Goal: Information Seeking & Learning: Understand process/instructions

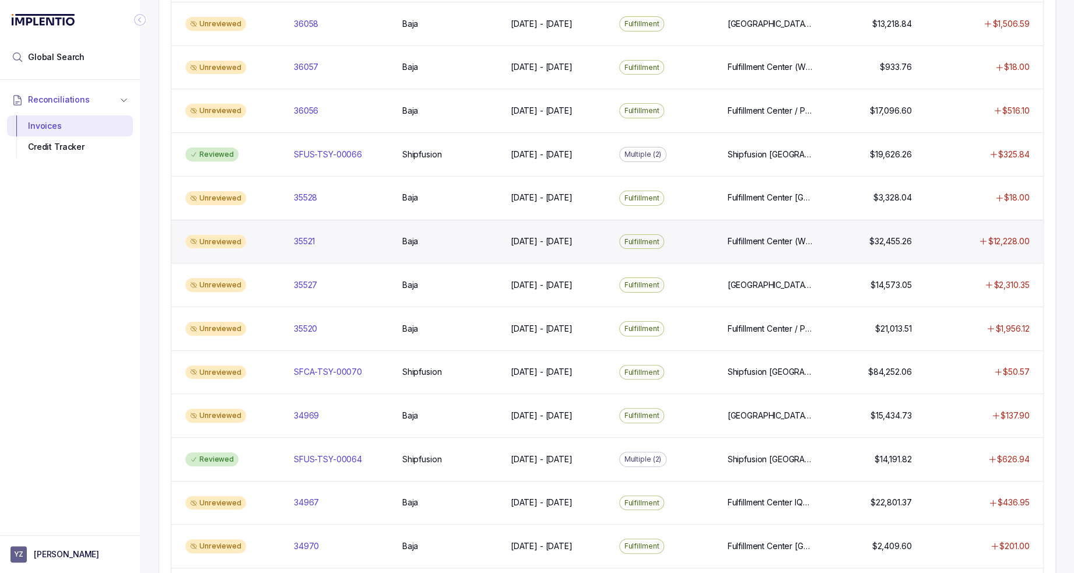
scroll to position [583, 0]
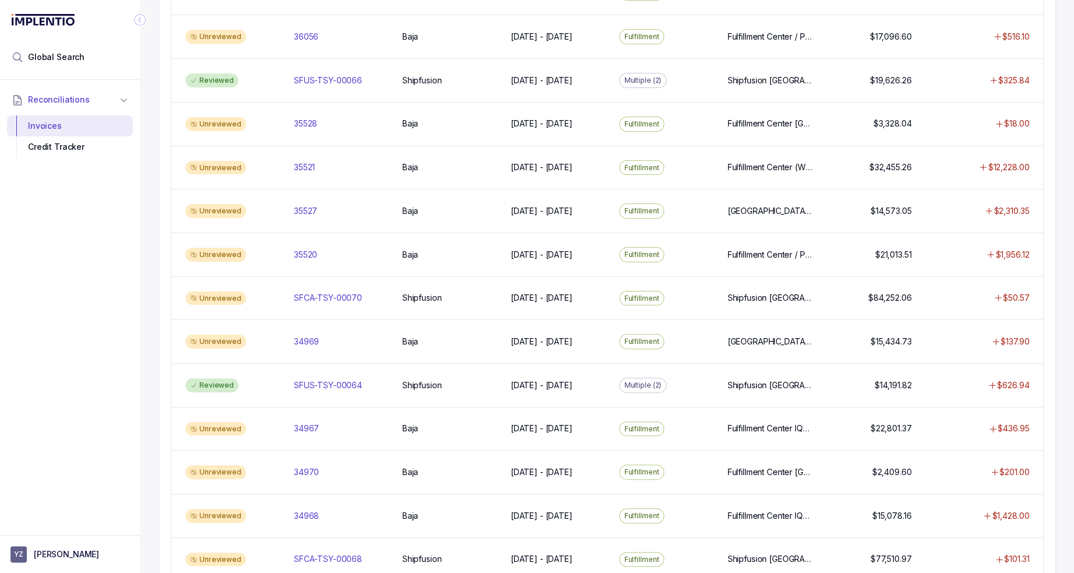
click at [54, 362] on div "Reconciliations Invoices Credit Tracker" at bounding box center [70, 304] width 140 height 449
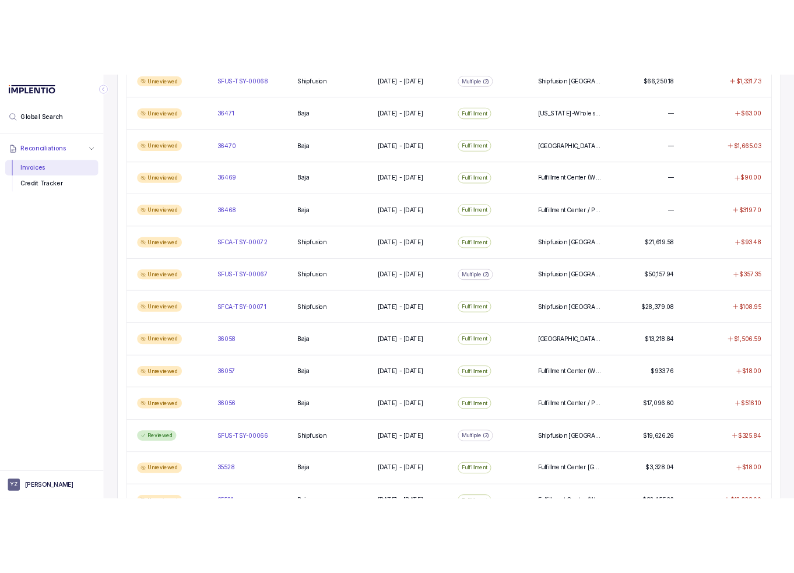
scroll to position [0, 0]
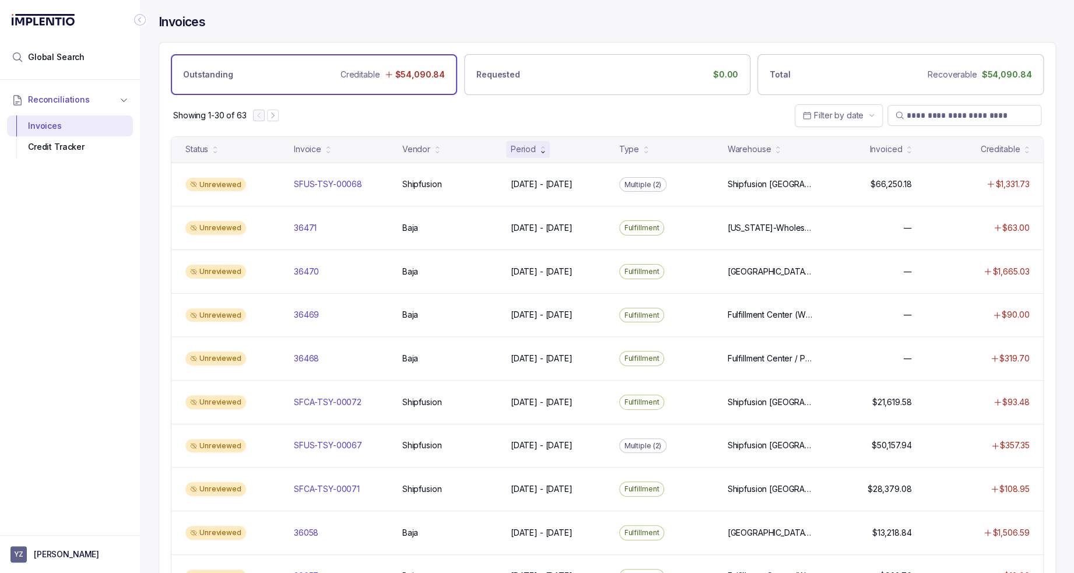
click at [118, 279] on div "Reconciliations Invoices Credit Tracker" at bounding box center [70, 304] width 140 height 449
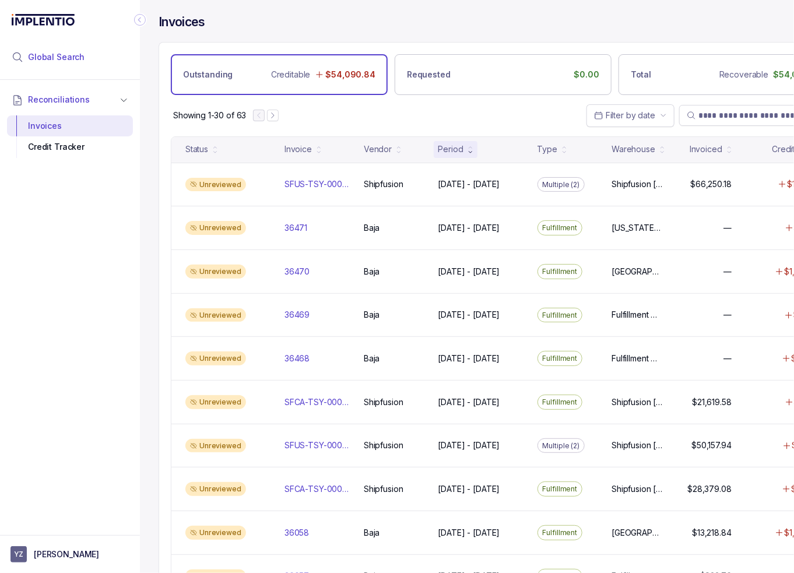
drag, startPoint x: 67, startPoint y: 55, endPoint x: 99, endPoint y: 55, distance: 31.5
click at [67, 55] on span "Global Search" at bounding box center [56, 57] width 57 height 12
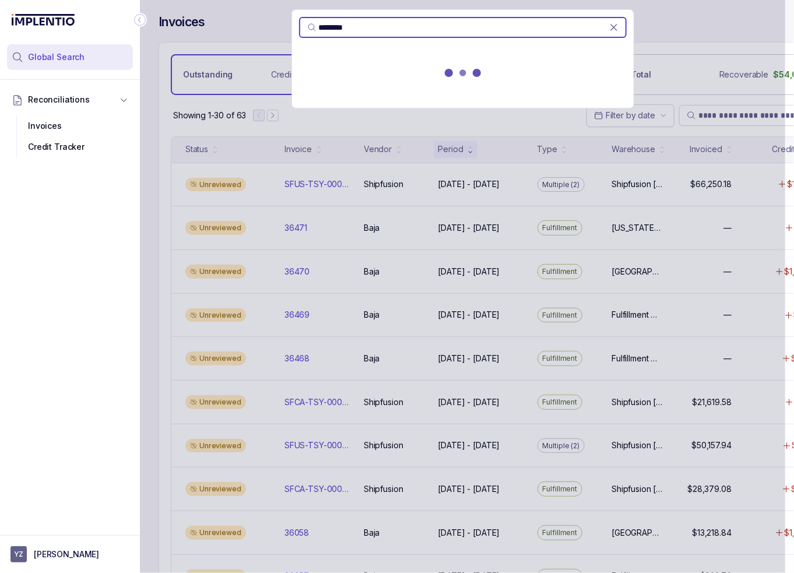
type input "********"
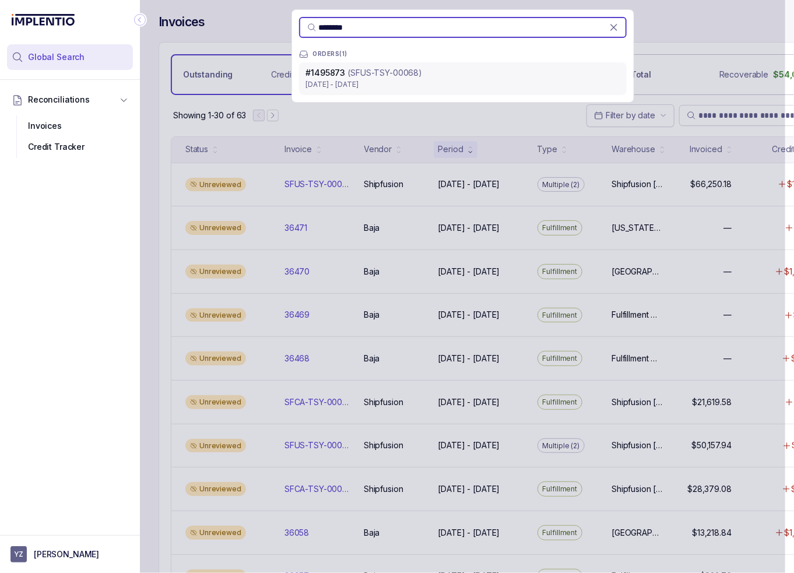
click at [373, 76] on p "(SFUS-TSY-00068)" at bounding box center [385, 73] width 75 height 12
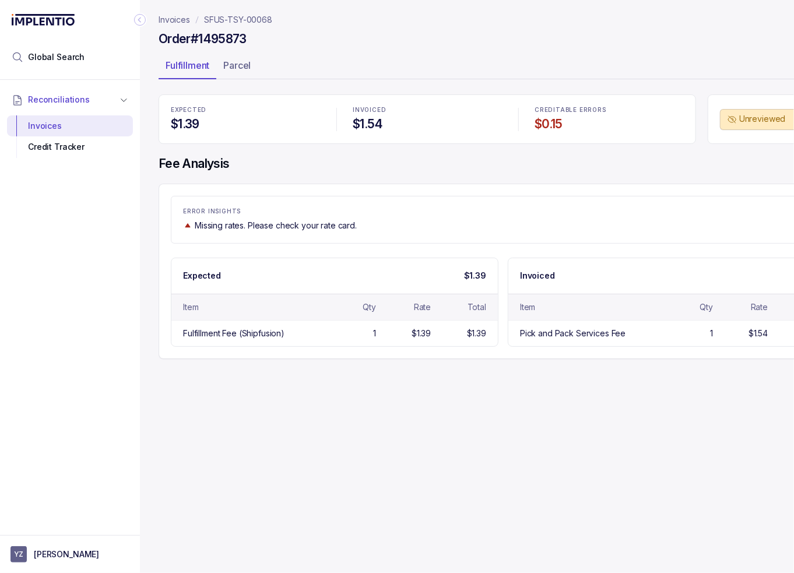
drag, startPoint x: 252, startPoint y: 65, endPoint x: 172, endPoint y: 101, distance: 87.7
click at [251, 65] on p "Parcel" at bounding box center [236, 65] width 27 height 14
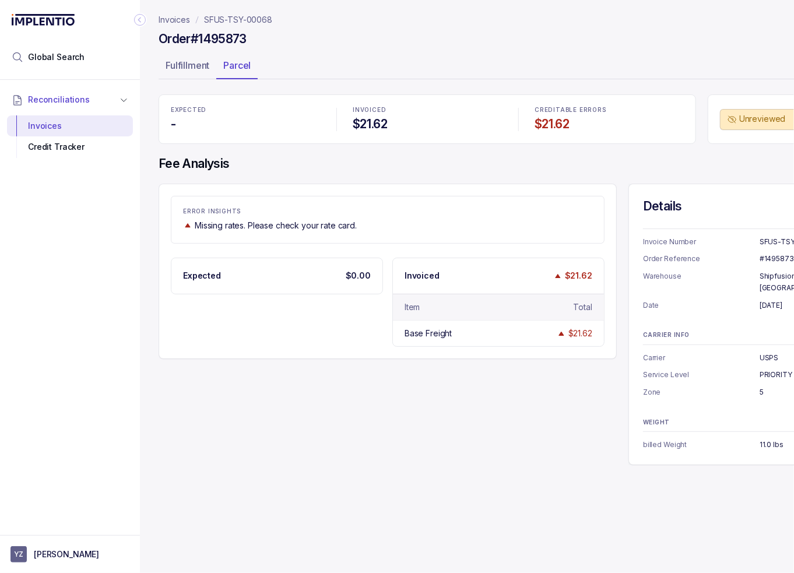
click at [142, 18] on icon "Collapse Icon" at bounding box center [140, 20] width 12 height 12
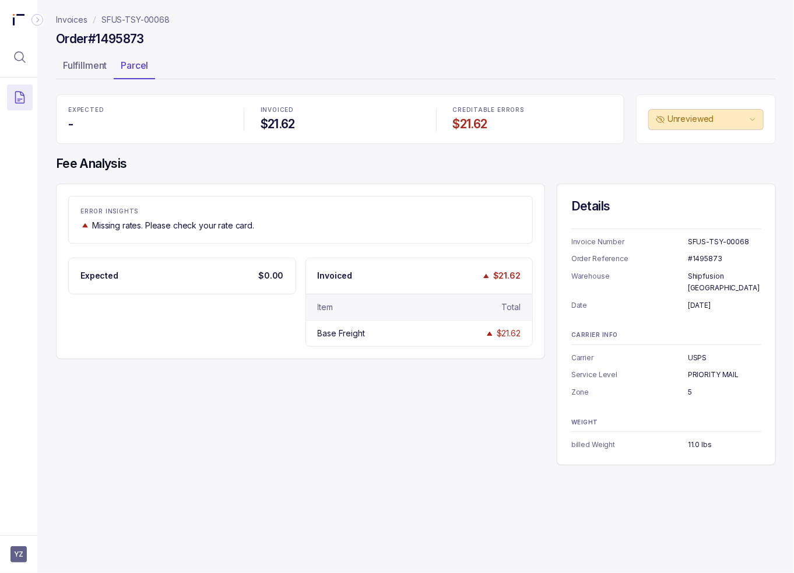
click at [257, 416] on div "ERROR INSIGHTS Missing rates. Please check your rate card. Expected $0.00 Invoi…" at bounding box center [416, 325] width 720 height 282
click at [403, 256] on div "ERROR INSIGHTS Missing rates. Please check your rate card. Expected $0.00 Invoi…" at bounding box center [300, 272] width 489 height 176
drag, startPoint x: 363, startPoint y: 326, endPoint x: 282, endPoint y: 353, distance: 85.4
click at [313, 341] on div "Base Freight $21.62" at bounding box center [419, 333] width 227 height 26
click at [282, 353] on div "ERROR INSIGHTS Missing rates. Please check your rate card. Expected $0.00 Invoi…" at bounding box center [300, 272] width 489 height 176
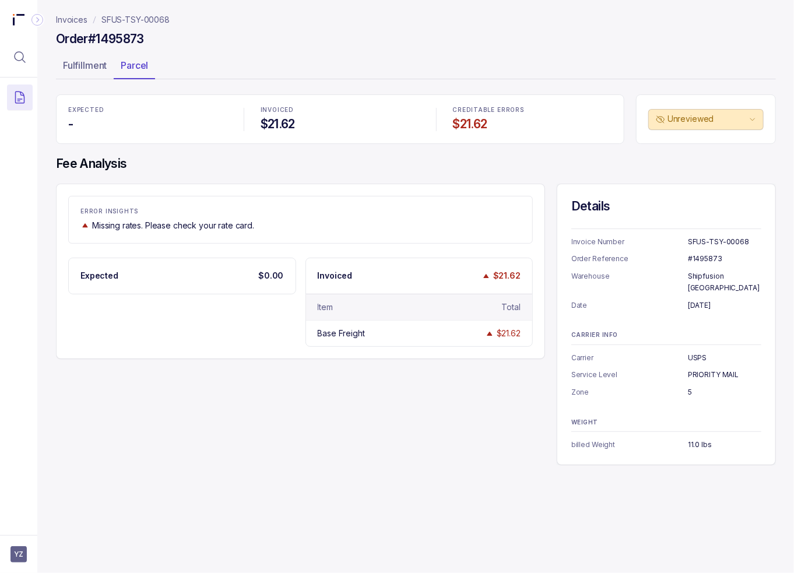
click at [154, 223] on p "Missing rates. Please check your rate card." at bounding box center [173, 226] width 162 height 12
click at [177, 355] on div "ERROR INSIGHTS Missing rates. Please check your rate card. Expected $0.00 Invoi…" at bounding box center [300, 272] width 489 height 176
click at [299, 345] on div "Expected $0.00 Invoiced $21.62 Item Total Base Freight $21.62" at bounding box center [300, 302] width 465 height 89
click at [233, 429] on div "ERROR INSIGHTS Missing rates. Please check your rate card. Expected $0.00 Invoi…" at bounding box center [416, 325] width 720 height 282
click at [136, 23] on p "SFUS-TSY-00068" at bounding box center [135, 20] width 68 height 12
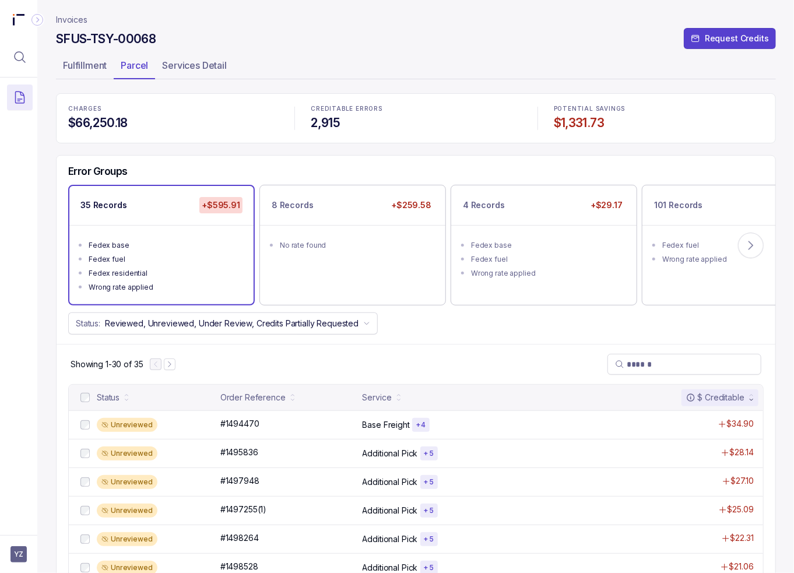
click at [361, 32] on div "SFUS-TSY-00068 Request Credits" at bounding box center [416, 40] width 720 height 21
click at [275, 168] on div "Error Groups" at bounding box center [416, 175] width 719 height 20
click at [63, 16] on p "Invoices" at bounding box center [71, 20] width 31 height 12
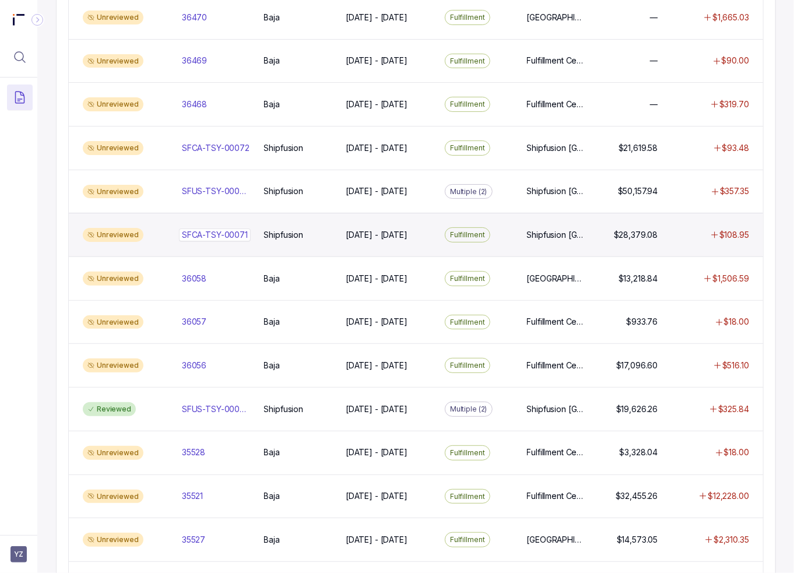
scroll to position [408, 0]
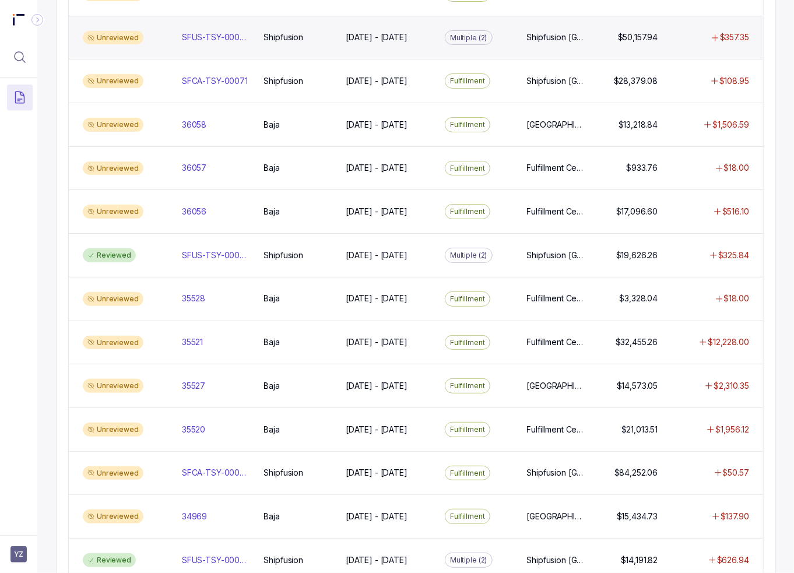
click at [398, 26] on div "Unreviewed SFUS-TSY-00067 SFUS-TSY-00067 Shipfusion Shipfusion Jul 1 - Jul 31, …" at bounding box center [416, 38] width 695 height 44
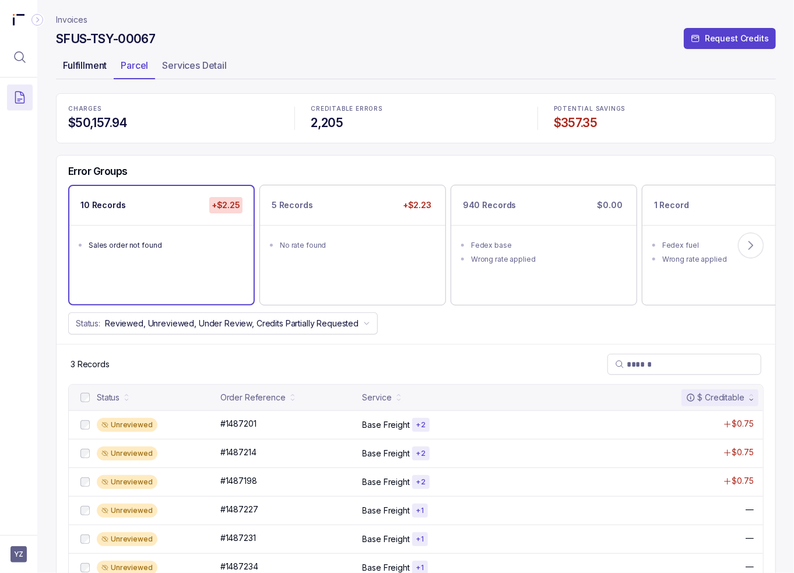
click at [86, 64] on p "Fulfillment" at bounding box center [85, 65] width 44 height 14
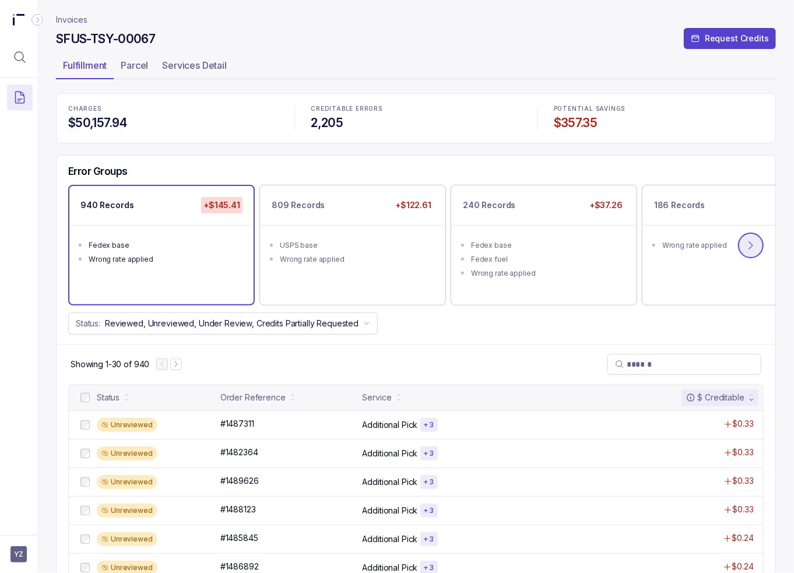
click at [757, 240] on icon at bounding box center [751, 246] width 12 height 12
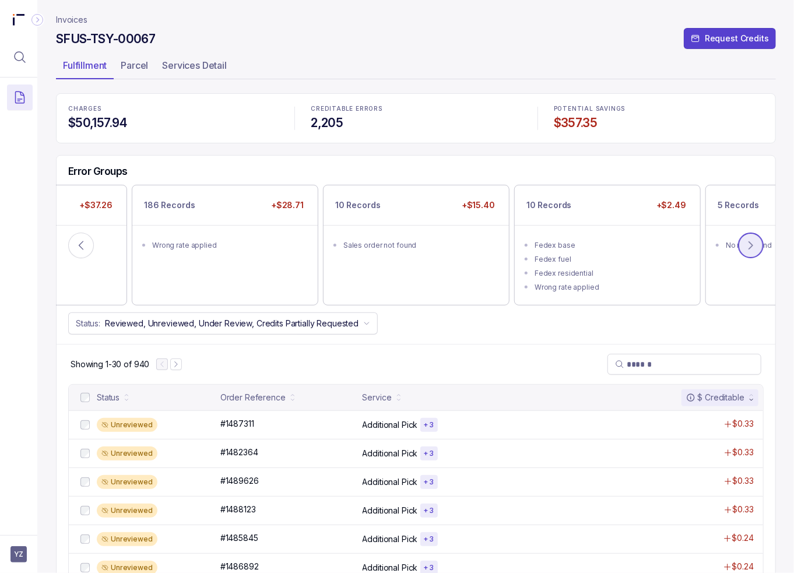
click at [749, 245] on icon at bounding box center [751, 246] width 12 height 12
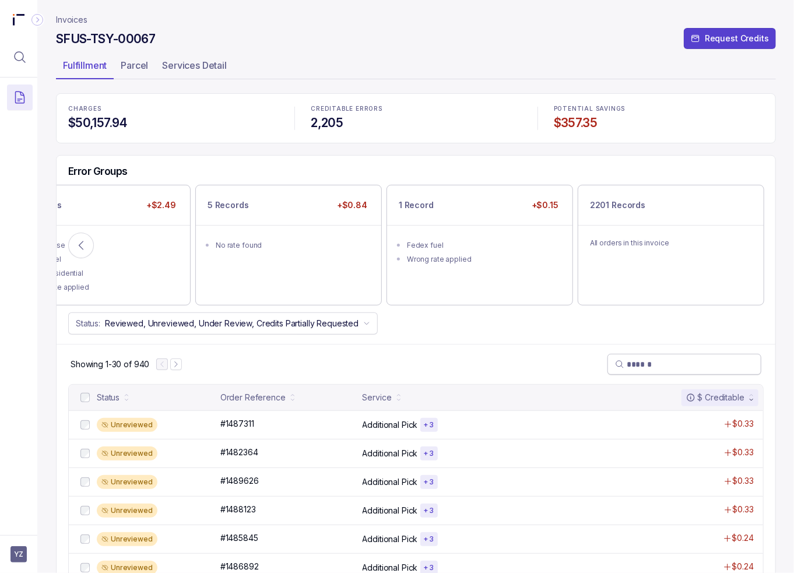
click at [640, 366] on input "search" at bounding box center [690, 365] width 127 height 12
paste input "********"
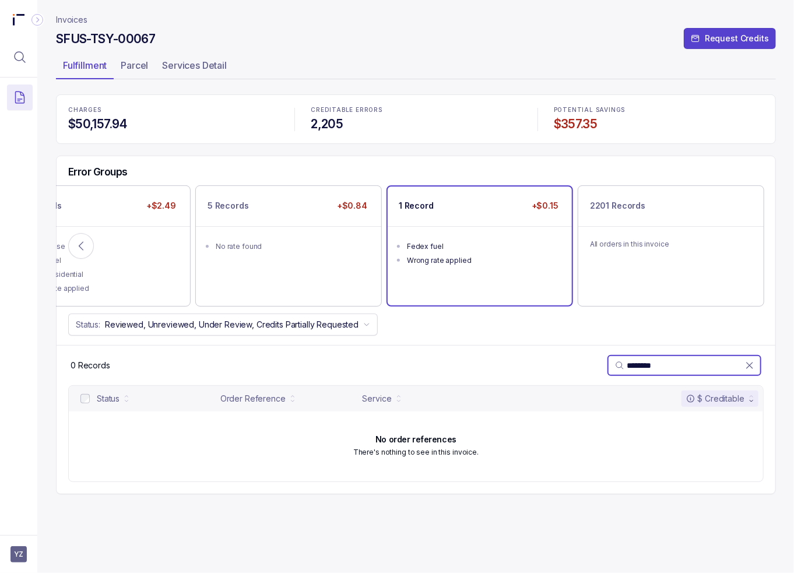
type input "********"
click at [510, 246] on div "Fedex fuel" at bounding box center [483, 247] width 153 height 12
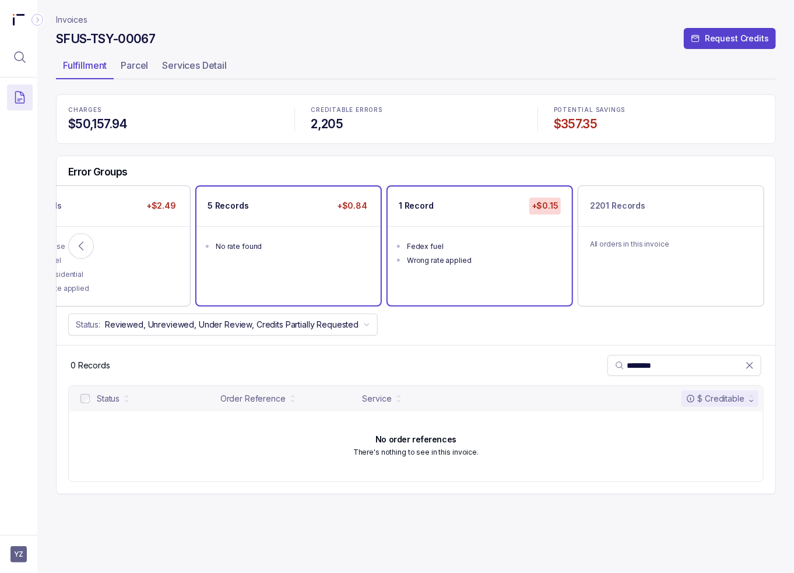
click at [313, 246] on div "No rate found" at bounding box center [292, 247] width 153 height 12
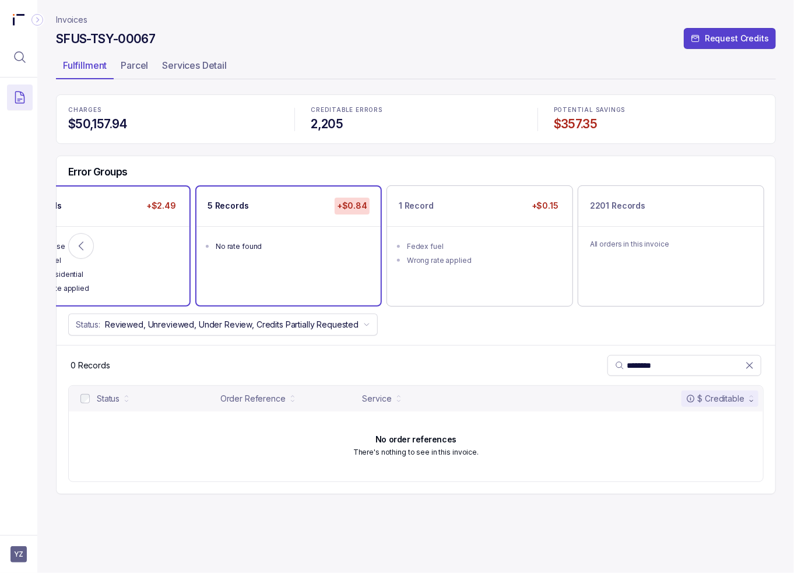
click at [156, 239] on li "Fedex base" at bounding box center [105, 246] width 162 height 14
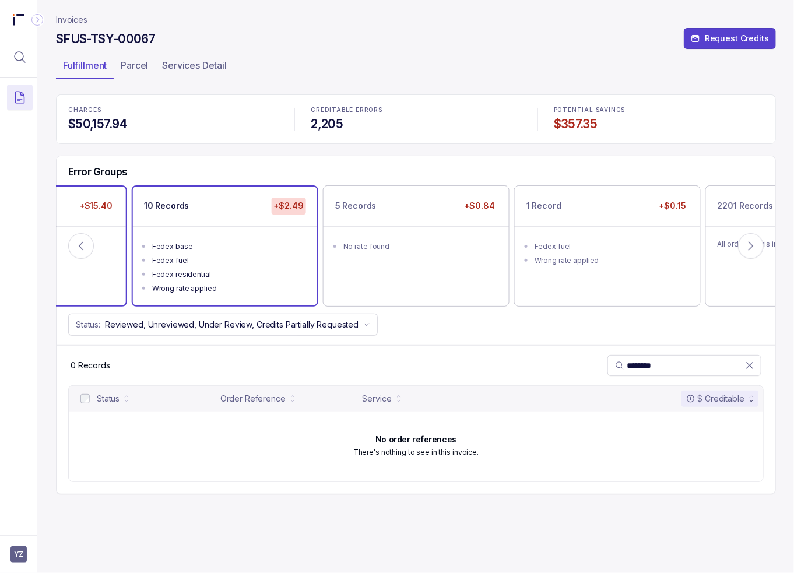
click at [109, 215] on div "10 Records +$15.40" at bounding box center [34, 206] width 184 height 39
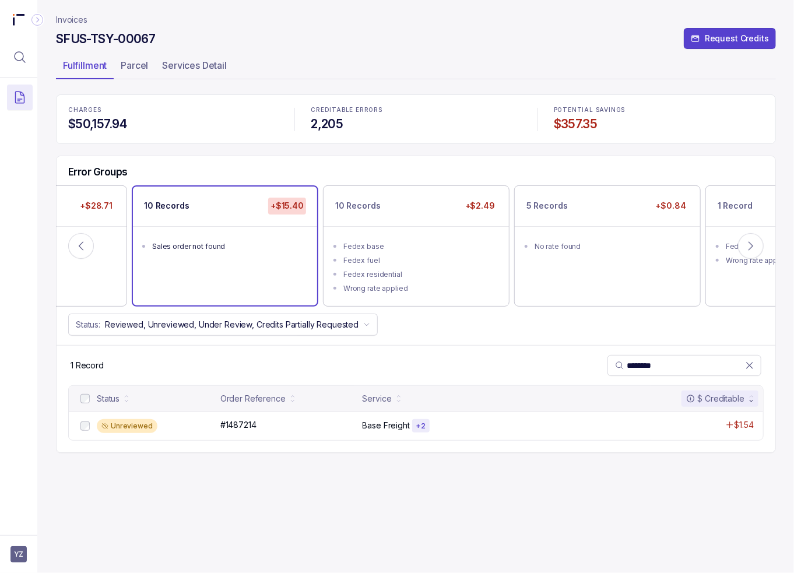
click at [348, 55] on header "Invoices SFUS-TSY-00067 Request Credits Fulfillment Parcel Services Detail" at bounding box center [416, 47] width 720 height 94
